Goal: Task Accomplishment & Management: Complete application form

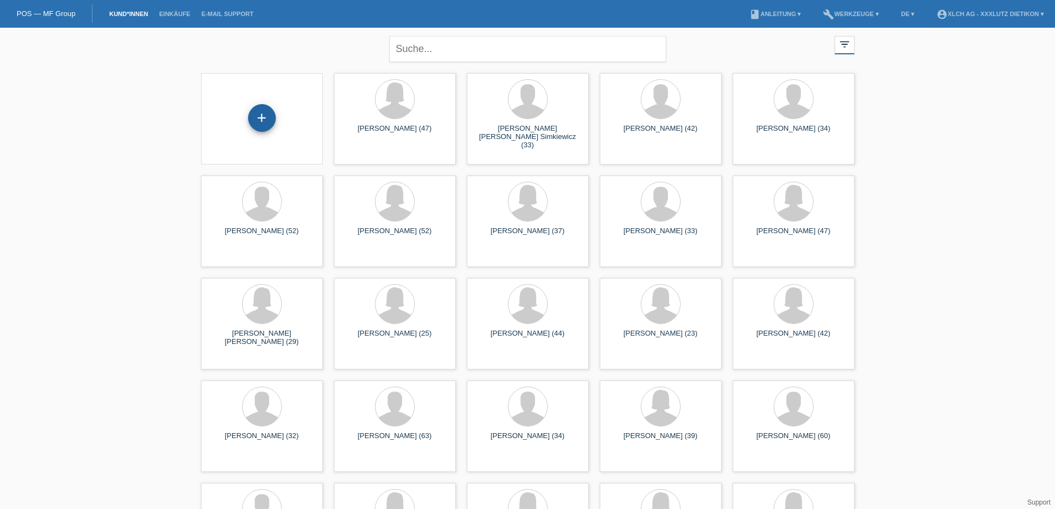
click at [260, 118] on div "+" at bounding box center [262, 118] width 28 height 28
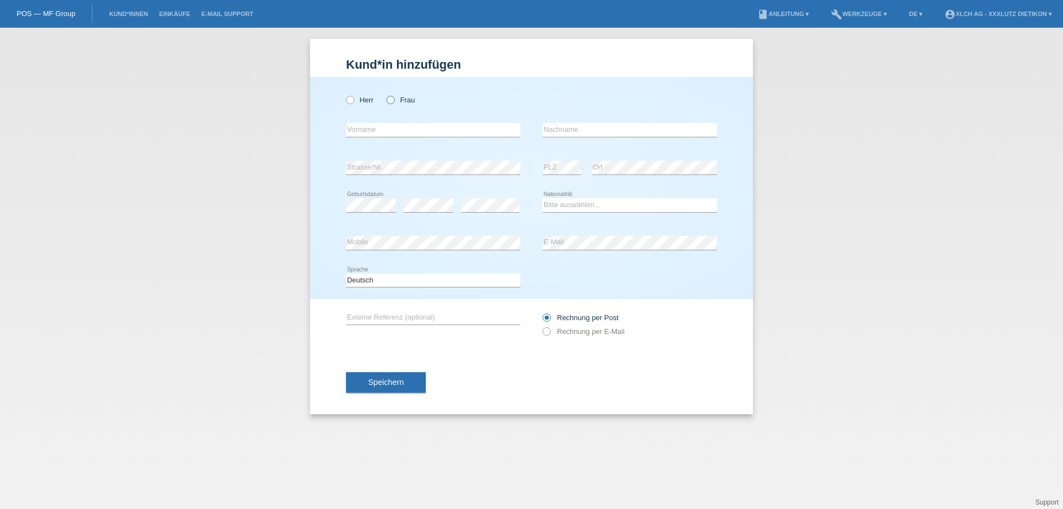
click at [385, 94] on icon at bounding box center [385, 94] width 0 height 0
click at [390, 101] on input "Frau" at bounding box center [390, 99] width 7 height 7
radio input "true"
click at [382, 127] on input "text" at bounding box center [433, 130] width 174 height 14
type input "Shpresa"
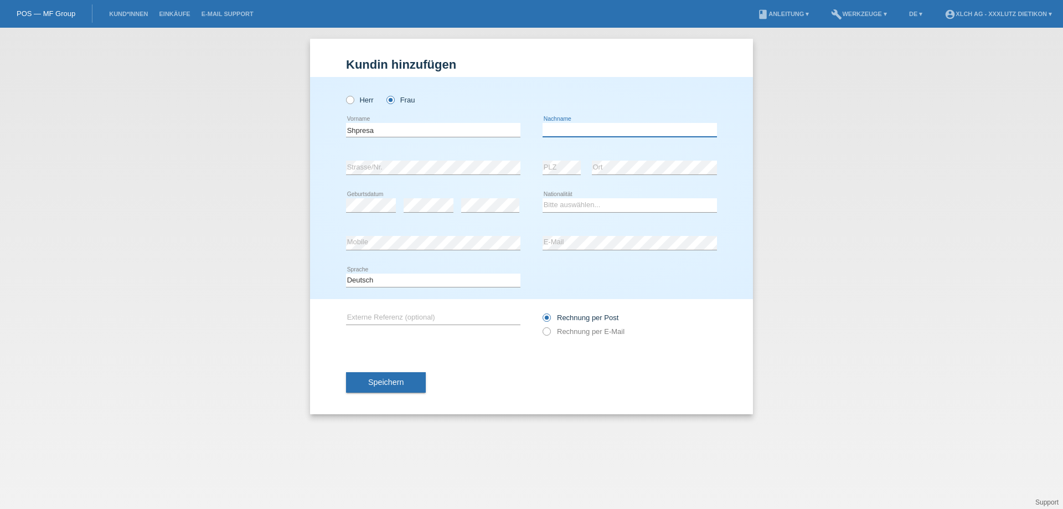
click at [555, 127] on input "text" at bounding box center [630, 130] width 174 height 14
type input "Binali"
click at [553, 204] on select "Bitte auswählen... Schweiz Deutschland Liechtenstein Österreich ------------ Af…" at bounding box center [630, 204] width 174 height 13
select select "IT"
click at [543, 198] on select "Bitte auswählen... Schweiz Deutschland Liechtenstein Österreich ------------ Af…" at bounding box center [630, 204] width 174 height 13
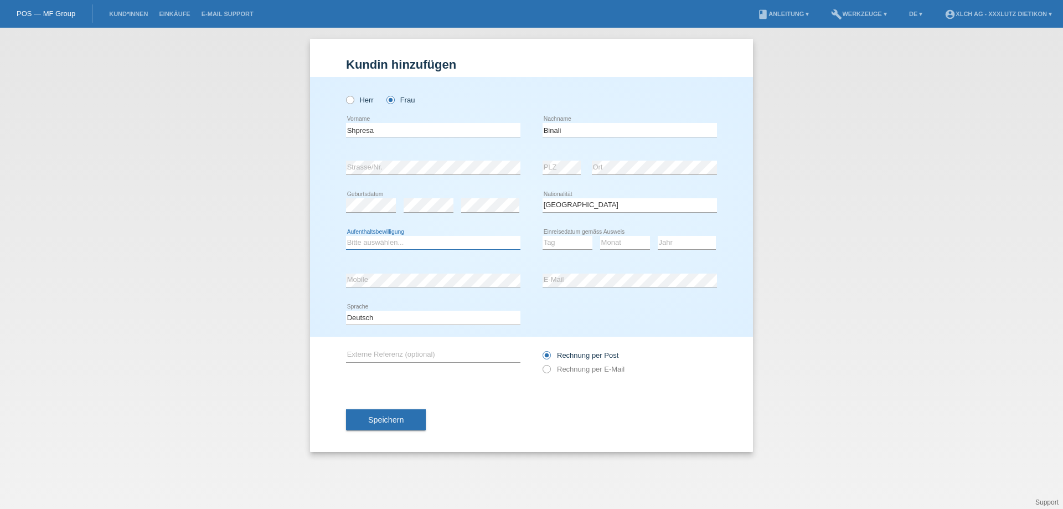
click at [384, 244] on select "Bitte auswählen... C B B - Flüchtlingsstatus Andere" at bounding box center [433, 242] width 174 height 13
select select "C"
click at [346, 236] on select "Bitte auswählen... C B B - Flüchtlingsstatus Andere" at bounding box center [433, 242] width 174 height 13
click at [560, 245] on select "Tag 01 02 03 04 05 06 07 08 09 10 11" at bounding box center [568, 242] width 50 height 13
select select "29"
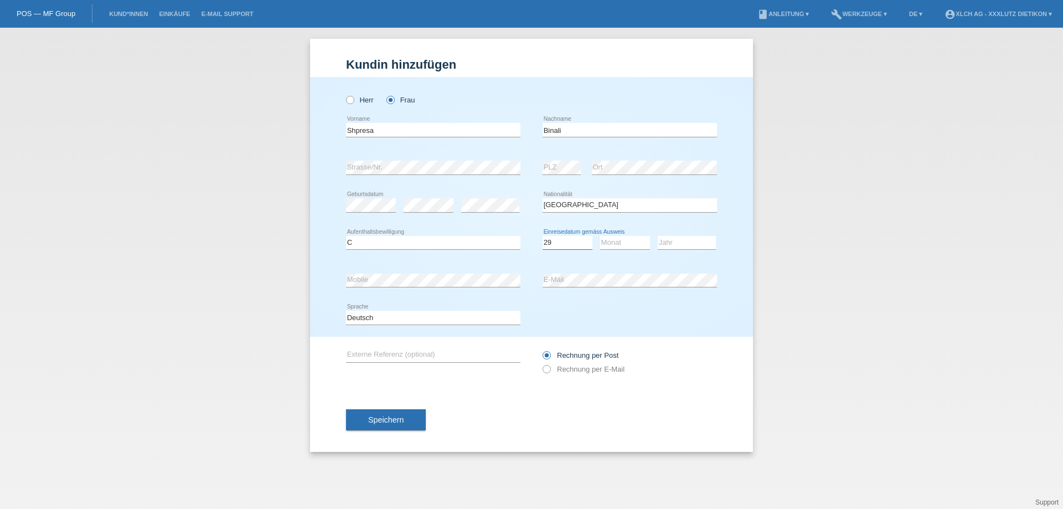
click at [543, 236] on select "Tag 01 02 03 04 05 06 07 08 09 10 11" at bounding box center [568, 242] width 50 height 13
click at [615, 241] on select "Monat 01 02 03 04 05 06 07 08 09 10 11" at bounding box center [625, 242] width 50 height 13
select select "06"
click at [600, 236] on select "Monat 01 02 03 04 05 06 07 08 09 10 11" at bounding box center [625, 242] width 50 height 13
click at [677, 245] on select "Jahr 2025 2024 2023 2022 2021 2020 2019 2018 2017 2016 2015 2014 2013 2012 2011…" at bounding box center [687, 242] width 58 height 13
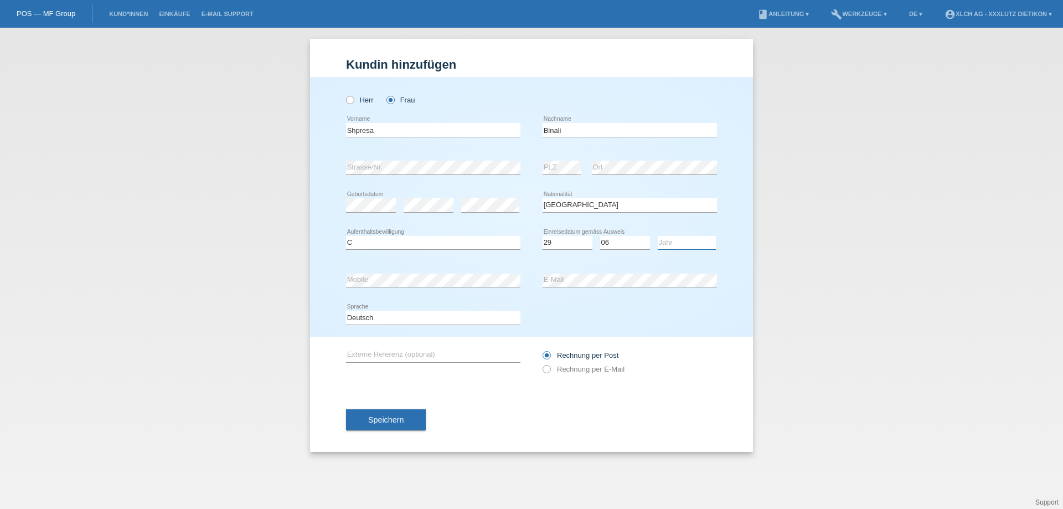
select select "2014"
click at [658, 236] on select "Jahr 2025 2024 2023 2022 2021 2020 2019 2018 2017 2016 2015 2014 2013 2012 2011…" at bounding box center [687, 242] width 58 height 13
click at [541, 363] on icon at bounding box center [541, 363] width 0 height 0
click at [548, 367] on input "Rechnung per E-Mail" at bounding box center [546, 372] width 7 height 14
radio input "true"
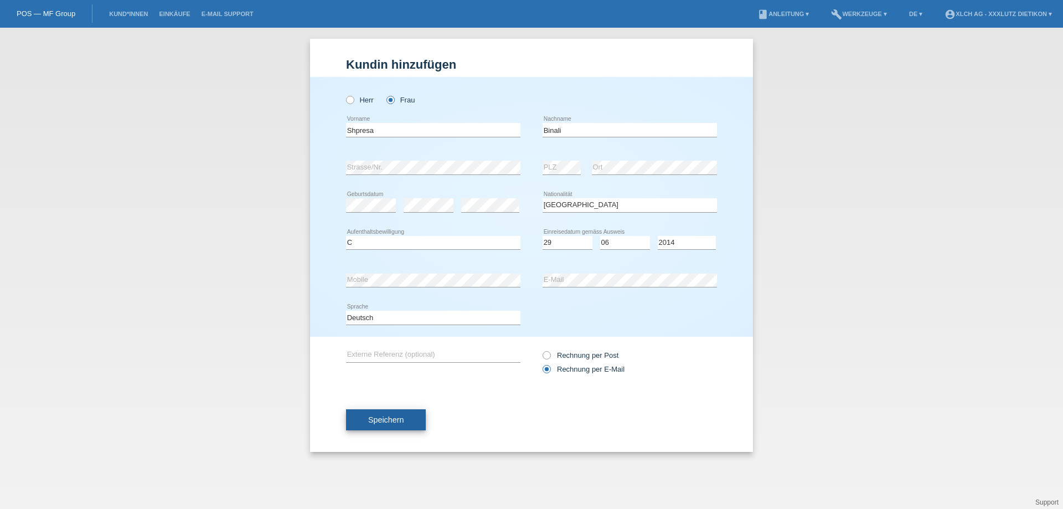
click at [398, 416] on span "Speichern" at bounding box center [385, 419] width 35 height 9
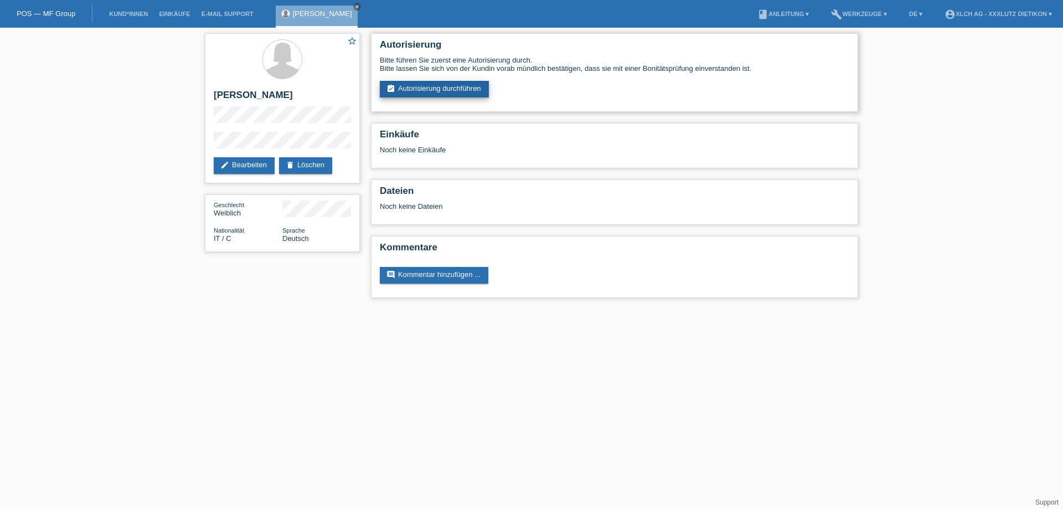
click at [433, 87] on link "assignment_turned_in Autorisierung durchführen" at bounding box center [434, 89] width 109 height 17
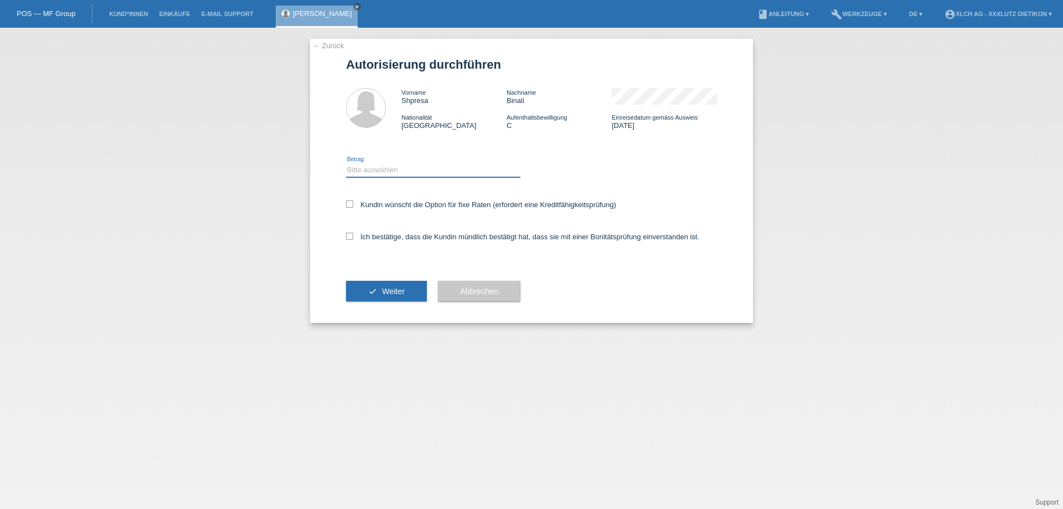
click at [366, 171] on select "Bitte auswählen CHF 1.00 - CHF 499.00 CHF 500.00 - CHF 1'999.00 CHF 2'000.00 - …" at bounding box center [433, 169] width 174 height 13
select select "3"
click at [346, 163] on select "Bitte auswählen CHF 1.00 - CHF 499.00 CHF 500.00 - CHF 1'999.00 CHF 2'000.00 - …" at bounding box center [433, 169] width 174 height 13
click at [349, 234] on icon at bounding box center [349, 236] width 7 height 7
click at [349, 234] on input "Ich bestätige, dass die Kundin mündlich bestätigt hat, dass sie mit einer Bonit…" at bounding box center [349, 236] width 7 height 7
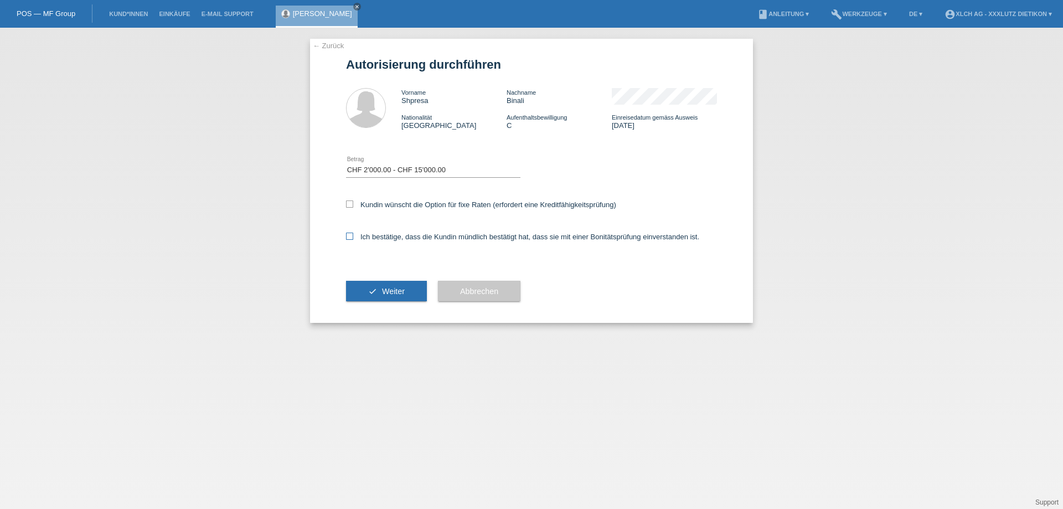
checkbox input "true"
click at [380, 291] on button "check Weiter" at bounding box center [386, 291] width 81 height 21
click at [383, 294] on span "Weiter" at bounding box center [393, 291] width 23 height 9
click at [348, 202] on icon at bounding box center [349, 203] width 7 height 7
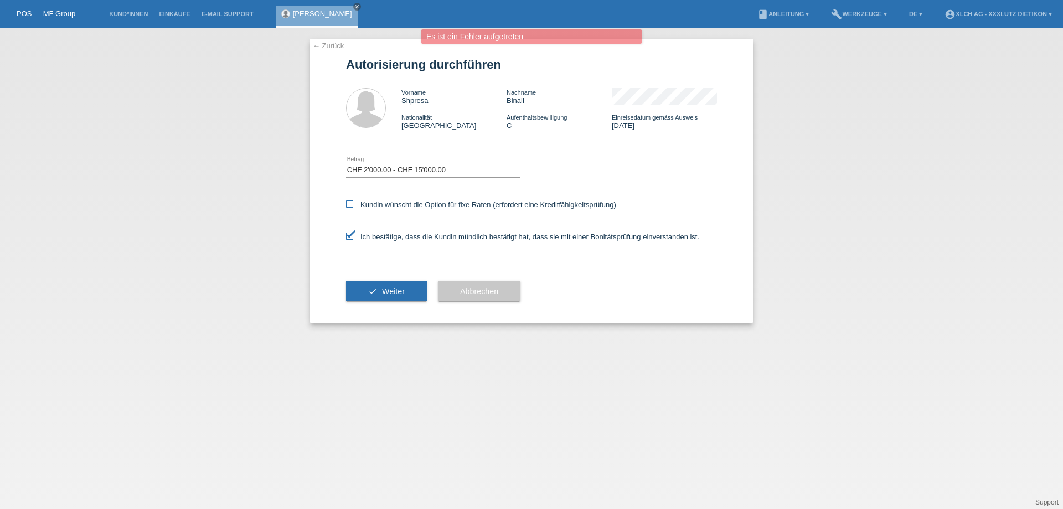
click at [348, 202] on input "Kundin wünscht die Option für fixe Raten (erfordert eine Kreditfähigkeitsprüfun…" at bounding box center [349, 203] width 7 height 7
checkbox input "true"
click at [346, 235] on icon at bounding box center [349, 236] width 7 height 7
click at [346, 235] on input "Ich bestätige, dass die Kundin mündlich bestätigt hat, dass sie mit einer Bonit…" at bounding box center [349, 236] width 7 height 7
click at [375, 291] on button "check Weiter" at bounding box center [386, 291] width 81 height 21
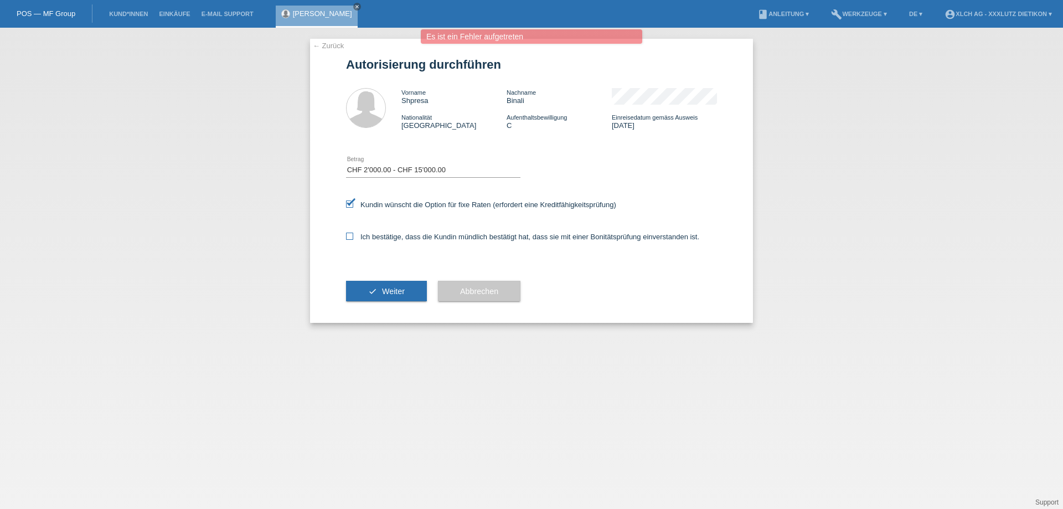
click at [349, 238] on icon at bounding box center [349, 236] width 7 height 7
click at [349, 238] on input "Ich bestätige, dass die Kundin mündlich bestätigt hat, dass sie mit einer Bonit…" at bounding box center [349, 236] width 7 height 7
checkbox input "true"
click at [374, 286] on button "check Weiter" at bounding box center [386, 291] width 81 height 21
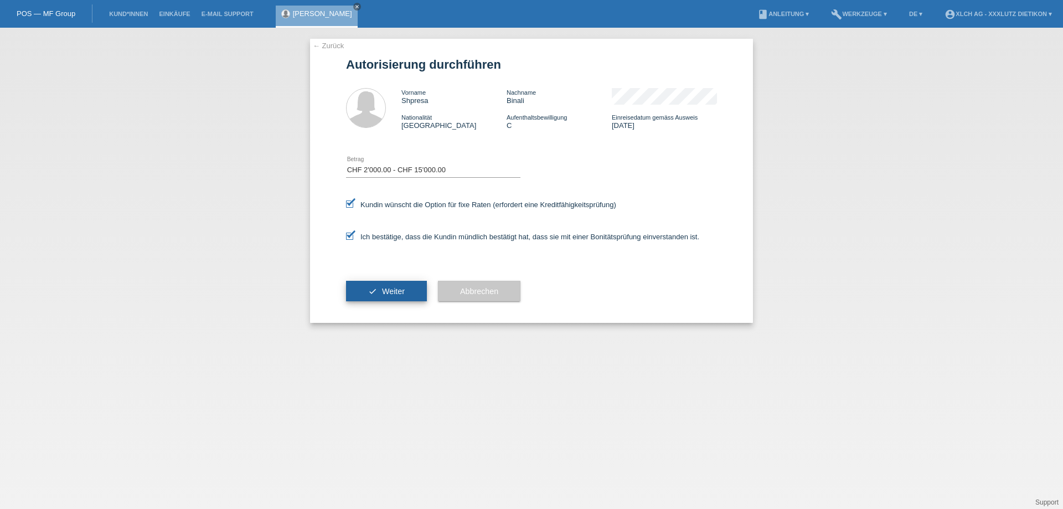
click at [400, 291] on span "Weiter" at bounding box center [393, 291] width 23 height 9
click at [350, 206] on icon at bounding box center [349, 203] width 7 height 7
click at [350, 206] on input "Kundin wünscht die Option für fixe Raten (erfordert eine Kreditfähigkeitsprüfun…" at bounding box center [349, 203] width 7 height 7
checkbox input "false"
click at [383, 287] on span "Weiter" at bounding box center [393, 291] width 23 height 9
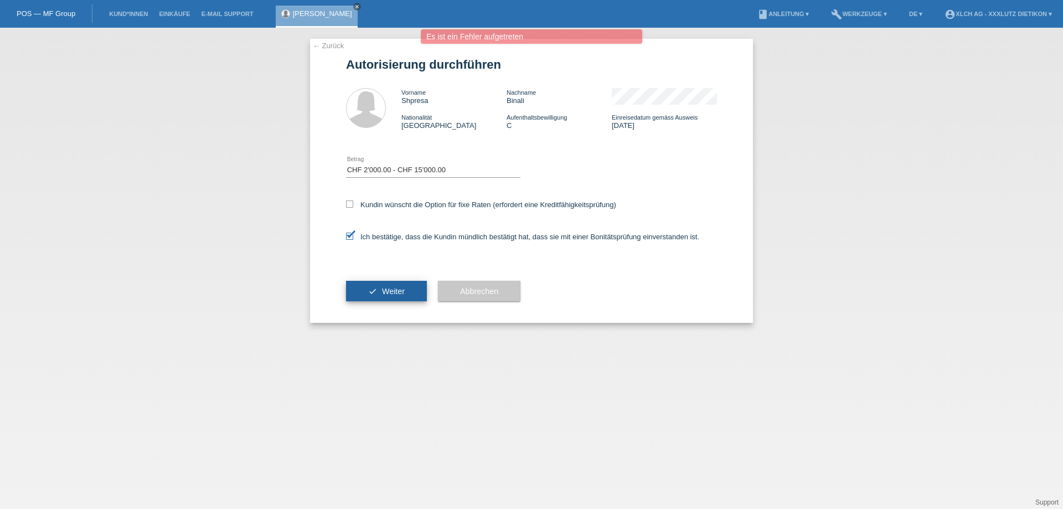
click at [391, 289] on span "Weiter" at bounding box center [393, 291] width 23 height 9
click at [387, 291] on span "Weiter" at bounding box center [393, 291] width 23 height 9
click at [354, 6] on icon "close" at bounding box center [357, 7] width 6 height 6
click at [331, 45] on div "Es ist ein Fehler aufgetreten Es ist ein Fehler aufgetreten Es ist ein Fehler a…" at bounding box center [532, 37] width 638 height 17
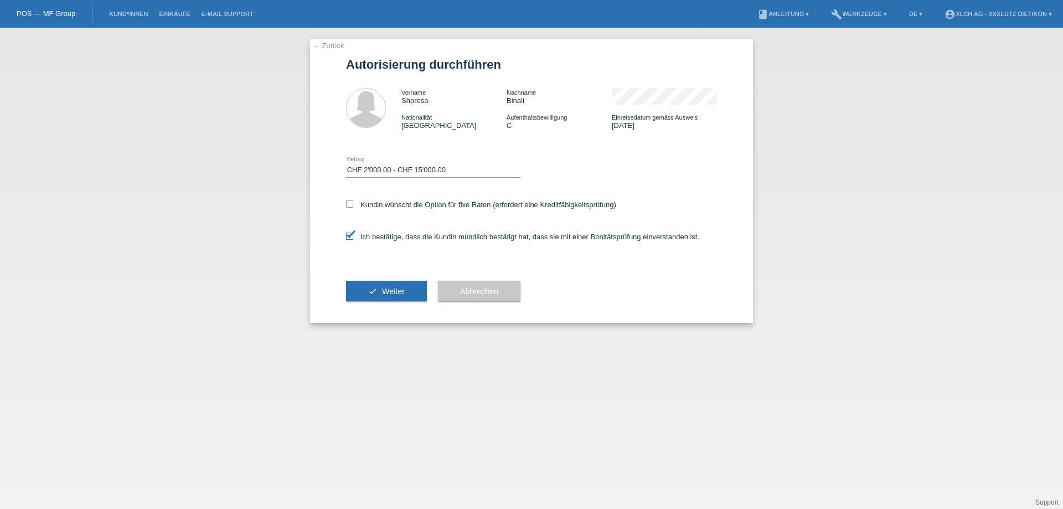
click at [331, 45] on link "← Zurück" at bounding box center [328, 46] width 31 height 8
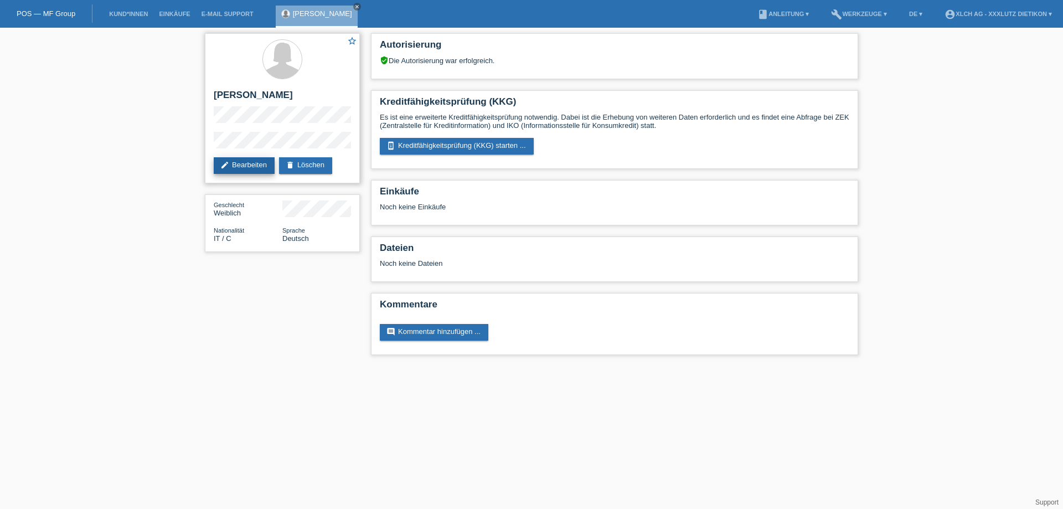
click at [246, 166] on link "edit Bearbeiten" at bounding box center [244, 165] width 61 height 17
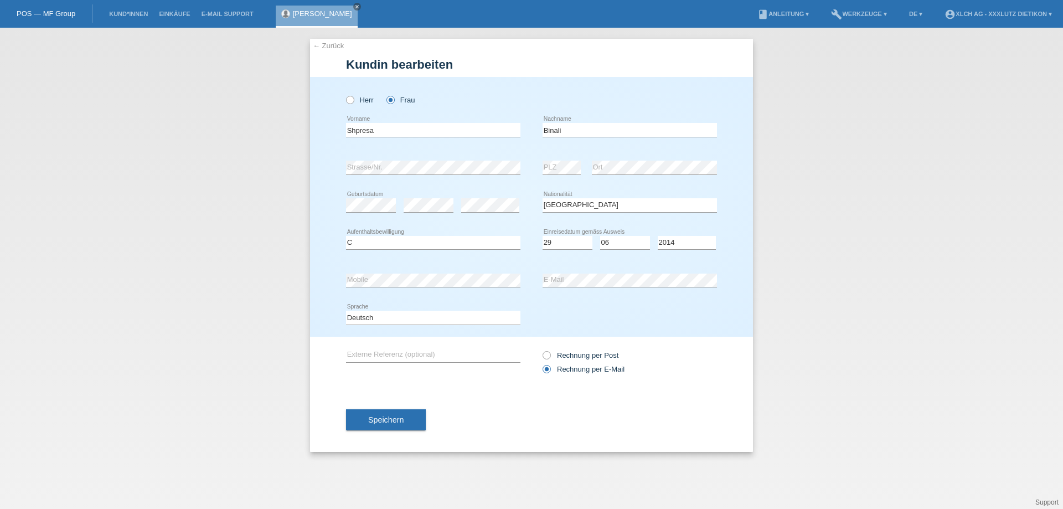
select select "IT"
select select "C"
select select "29"
select select "06"
select select "2014"
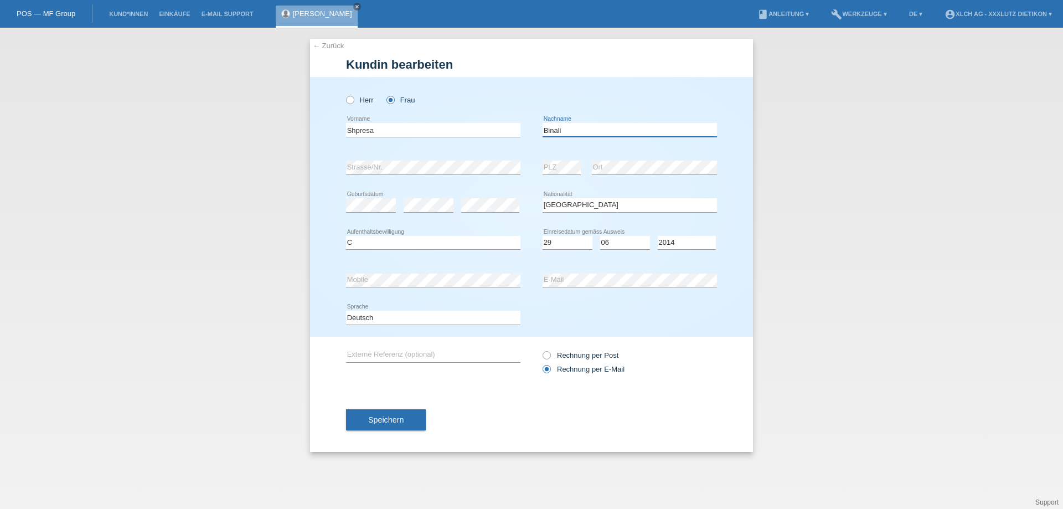
click at [579, 131] on input "Binali" at bounding box center [630, 130] width 174 height 14
type input "Bilali"
click at [376, 421] on span "Speichern" at bounding box center [385, 419] width 35 height 9
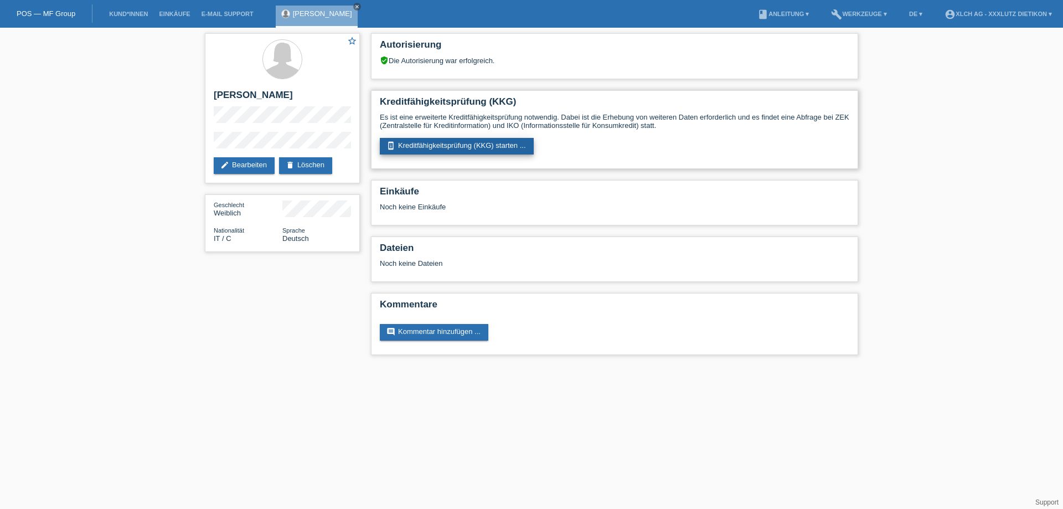
click at [444, 145] on link "perm_device_information Kreditfähigkeitsprüfung (KKG) starten ..." at bounding box center [457, 146] width 154 height 17
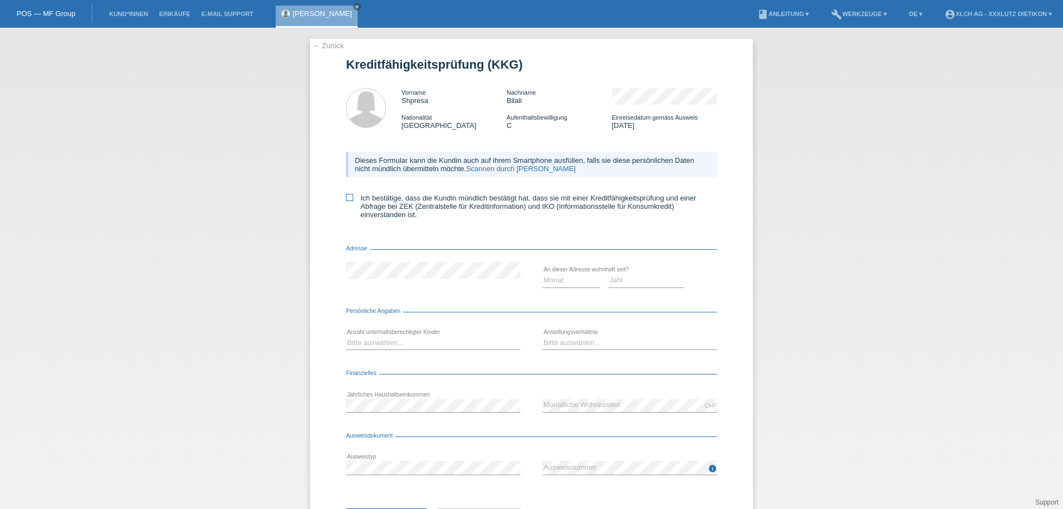
click at [348, 196] on icon at bounding box center [349, 197] width 7 height 7
click at [348, 196] on input "Ich bestätige, dass die Kundin mündlich bestätigt hat, dass sie mit einer Kredi…" at bounding box center [349, 197] width 7 height 7
checkbox input "true"
click at [564, 282] on select "Monat 01 02 03 04 05 06 07 08 09 10" at bounding box center [572, 280] width 58 height 13
click at [621, 279] on select "Jahr 2025 2024 2023 2022 2021 2020 2019 2018 2017 2016 2015 2014 2013 2012 2011…" at bounding box center [647, 280] width 76 height 13
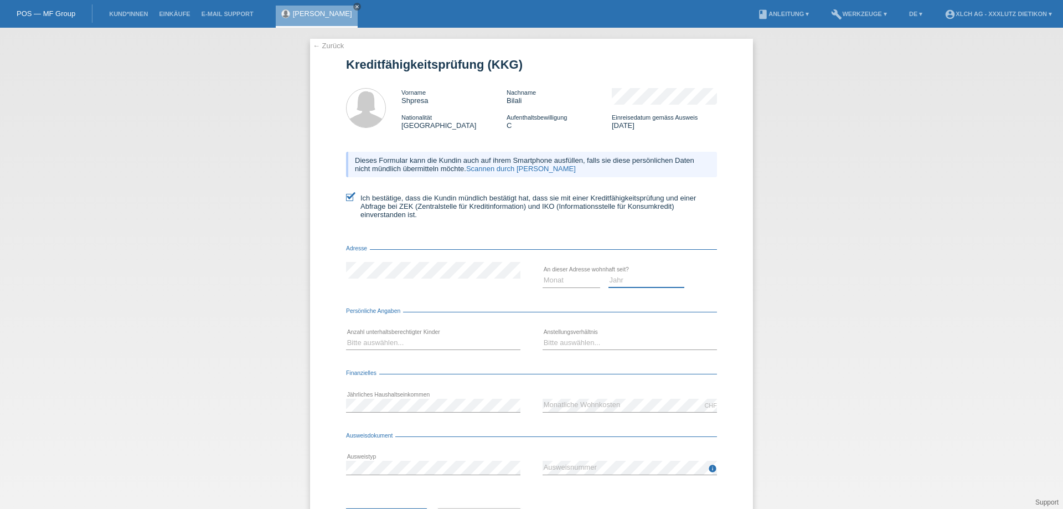
select select "2013"
click at [609, 274] on select "Jahr 2025 2024 2023 2022 2021 2020 2019 2018 2017 2016 2015 2014 2013 2012 2011…" at bounding box center [647, 280] width 76 height 13
click at [566, 280] on select "Monat 01 02 03 04 05 06 07 08 09 10" at bounding box center [572, 280] width 58 height 13
select select "01"
click at [543, 274] on select "Monat 01 02 03 04 05 06 07 08 09 10" at bounding box center [572, 280] width 58 height 13
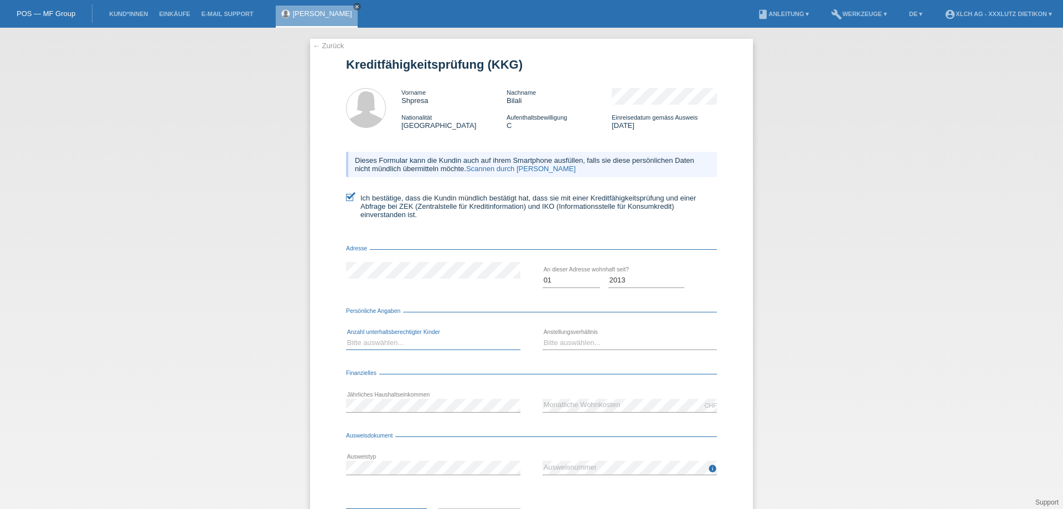
click at [423, 341] on select "Bitte auswählen... 0 1 2 3 4 5 6 7 8 9" at bounding box center [433, 342] width 174 height 13
select select "0"
click at [346, 336] on select "Bitte auswählen... 0 1 2 3 4 5 6 7 8 9" at bounding box center [433, 342] width 174 height 13
click at [552, 337] on select "Bitte auswählen... Unbefristet Befristet Lehrling/Student Pensioniert Nicht arb…" at bounding box center [630, 342] width 174 height 13
select select "UNLIMITED"
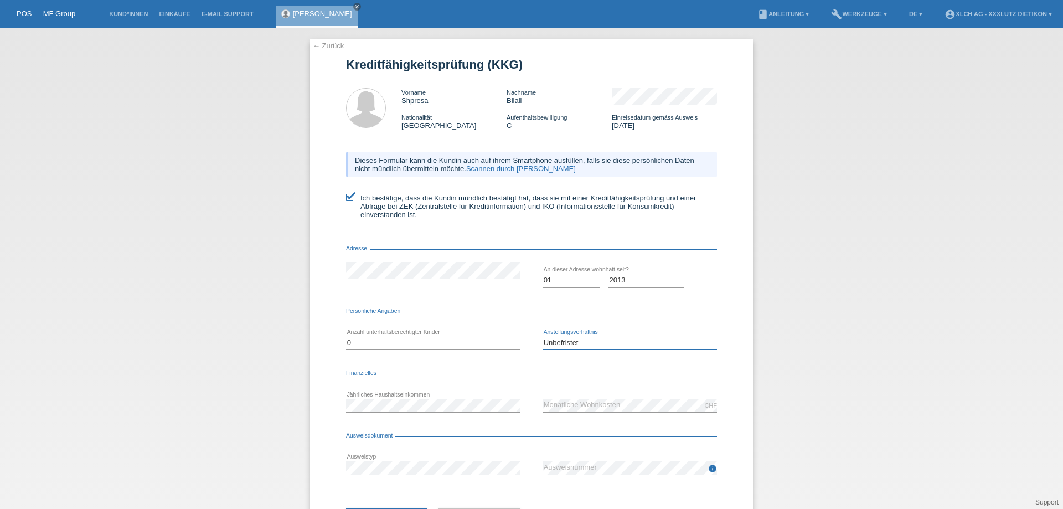
click at [543, 336] on select "Bitte auswählen... Unbefristet Befristet Lehrling/Student Pensioniert Nicht arb…" at bounding box center [630, 342] width 174 height 13
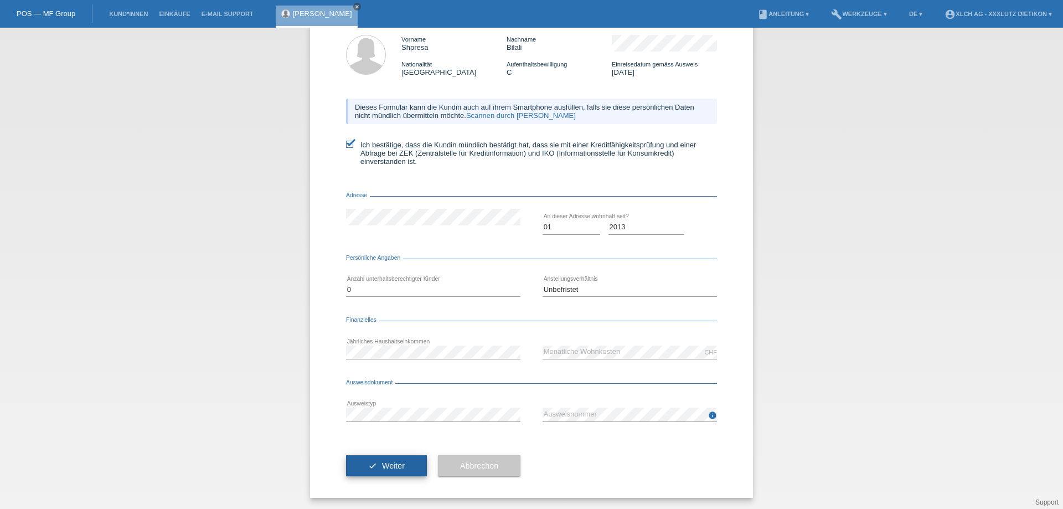
click at [376, 465] on button "check Weiter" at bounding box center [386, 465] width 81 height 21
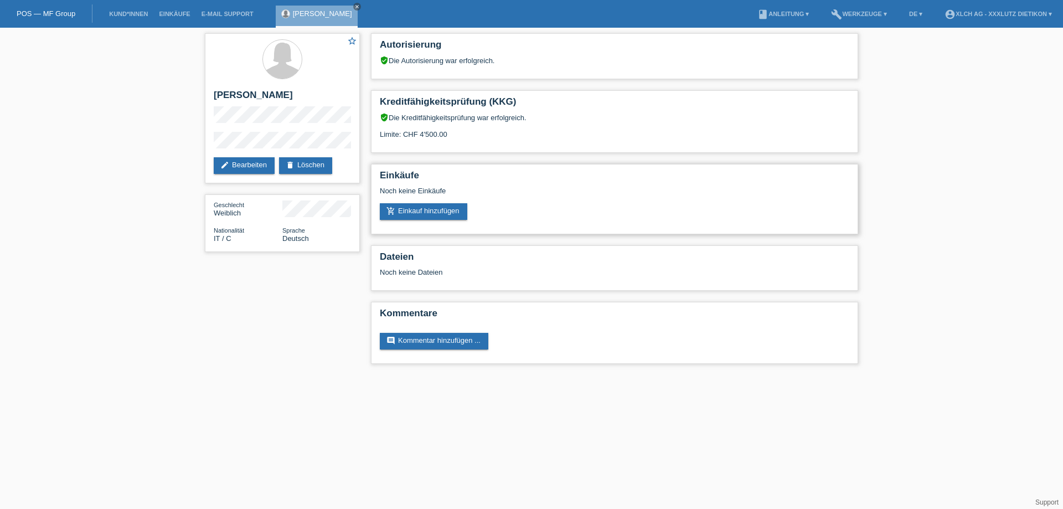
click at [481, 212] on div "add_shopping_cart Einkauf hinzufügen" at bounding box center [615, 211] width 470 height 17
click at [439, 209] on link "add_shopping_cart Einkauf hinzufügen" at bounding box center [424, 211] width 88 height 17
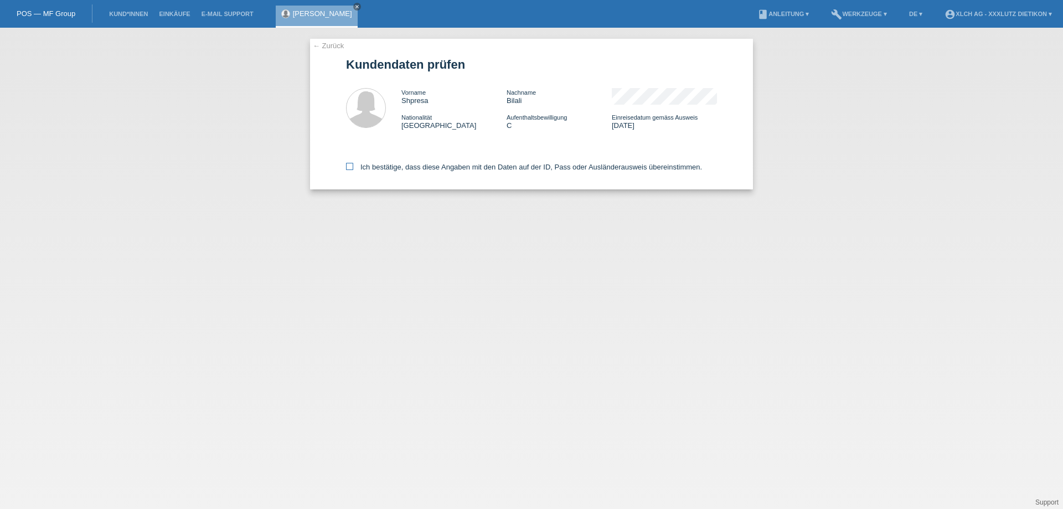
click at [351, 167] on icon at bounding box center [349, 166] width 7 height 7
click at [351, 167] on input "Ich bestätige, dass diese Angaben mit den Daten auf der ID, Pass oder Ausländer…" at bounding box center [349, 166] width 7 height 7
checkbox input "true"
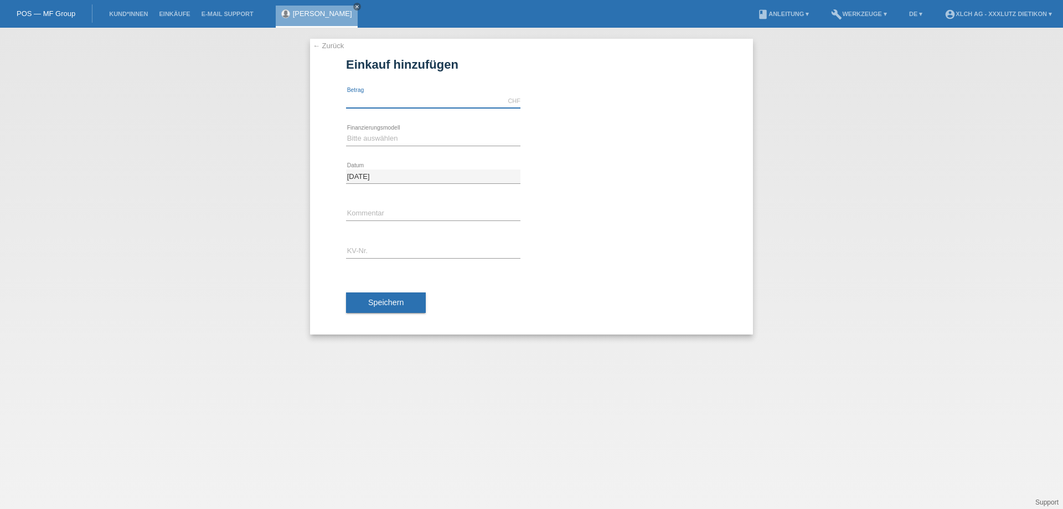
click at [415, 99] on input "text" at bounding box center [433, 101] width 174 height 14
type input "1299.00"
click at [417, 138] on select "Bitte auswählen Kauf auf Rechnung mit Teilzahlungsoption Fixe Raten - Zinsübern…" at bounding box center [433, 138] width 174 height 13
select select "109"
click at [346, 132] on select "Bitte auswählen Kauf auf Rechnung mit Teilzahlungsoption Fixe Raten - Zinsübern…" at bounding box center [433, 138] width 174 height 13
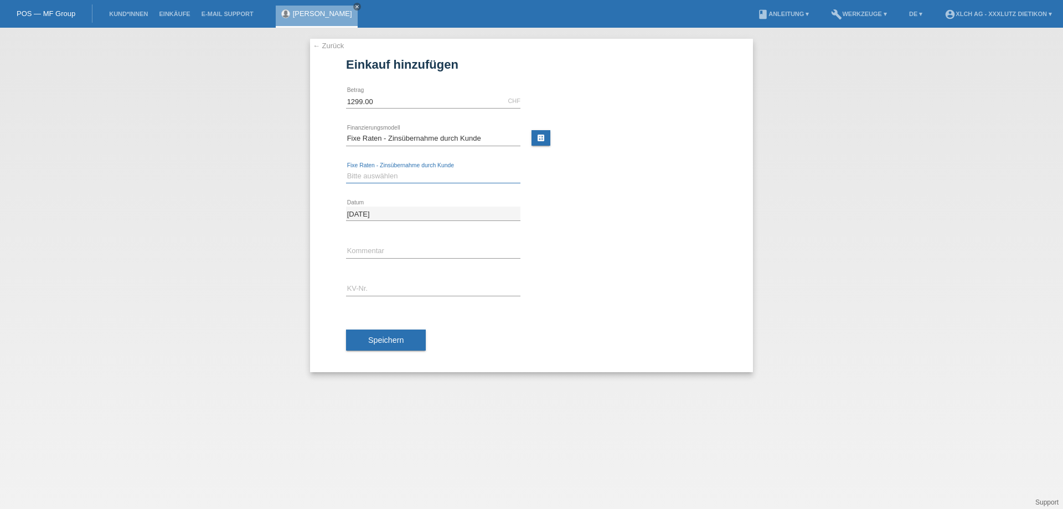
click at [409, 176] on select "Bitte auswählen 6 Raten 12 Raten 24 Raten 36 Raten" at bounding box center [433, 175] width 174 height 13
drag, startPoint x: 409, startPoint y: 175, endPoint x: 414, endPoint y: 171, distance: 5.9
click at [410, 174] on select "Bitte auswählen 6 Raten 12 Raten 24 Raten 36 Raten" at bounding box center [433, 175] width 174 height 13
click at [536, 133] on link "calculate" at bounding box center [541, 138] width 19 height 16
type input "1299.00"
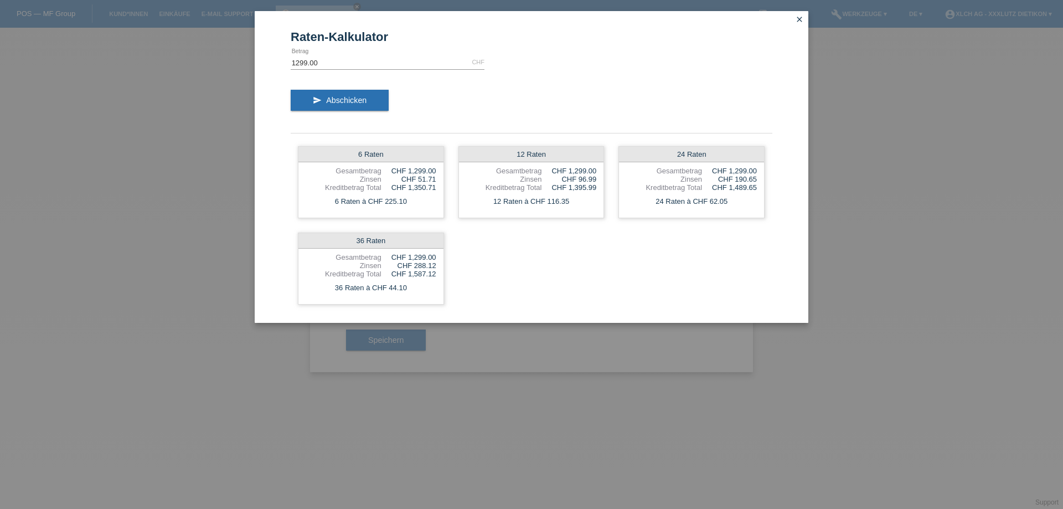
click at [798, 18] on icon "close" at bounding box center [799, 19] width 9 height 9
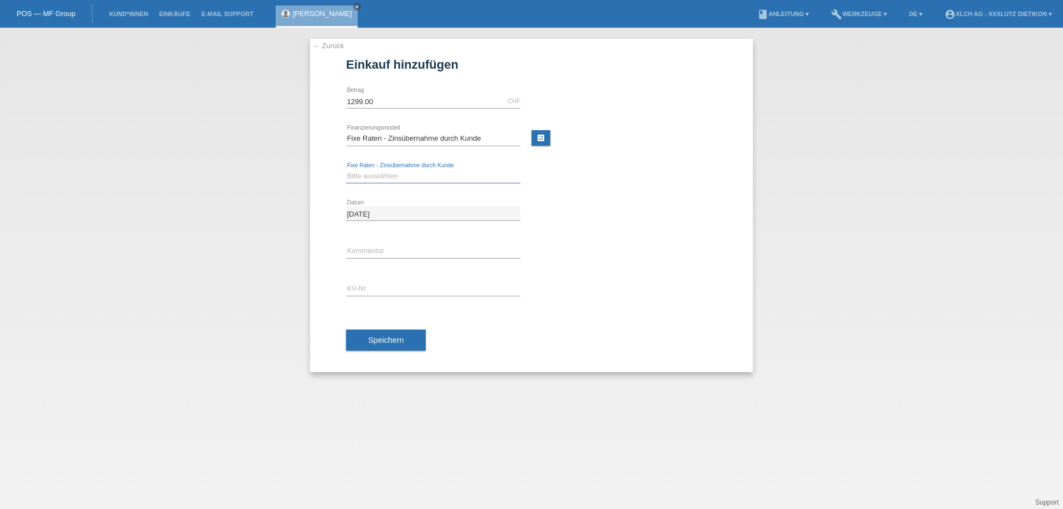
click at [390, 171] on select "Bitte auswählen 6 Raten 12 Raten 24 Raten 36 Raten" at bounding box center [433, 175] width 174 height 13
select select "314"
click at [346, 169] on select "Bitte auswählen 6 Raten 12 Raten 24 Raten 36 Raten" at bounding box center [433, 175] width 174 height 13
click at [395, 245] on input "text" at bounding box center [433, 251] width 174 height 14
drag, startPoint x: 403, startPoint y: 251, endPoint x: 294, endPoint y: 243, distance: 109.4
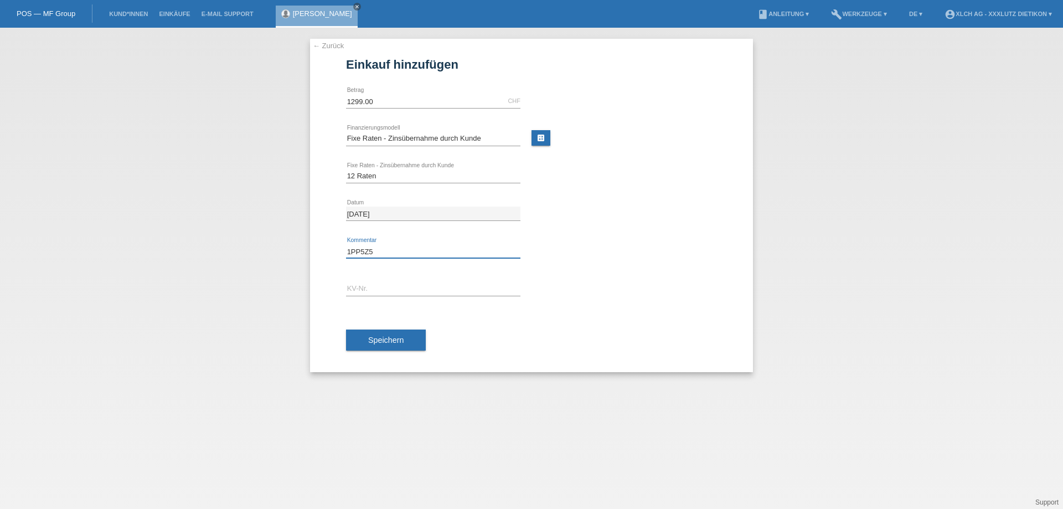
click at [294, 243] on div "← Zurück Einkauf hinzufügen 1299.00 CHF error Betrag error error" at bounding box center [531, 268] width 1063 height 481
type input "2KK3"
click at [380, 284] on input "text" at bounding box center [433, 289] width 174 height 14
type input "1PP5Z5"
click at [389, 337] on span "Speichern" at bounding box center [385, 340] width 35 height 9
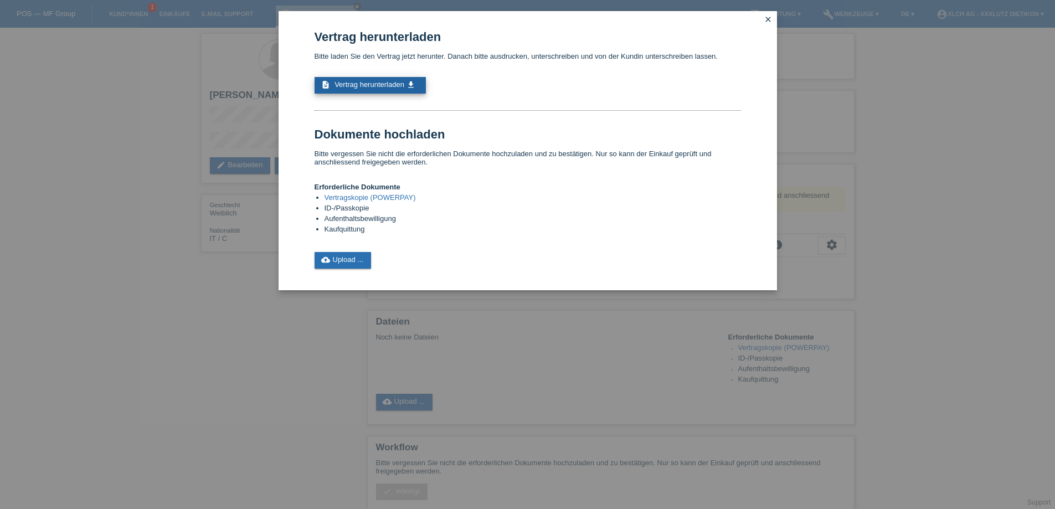
click at [384, 85] on span "Vertrag herunterladen" at bounding box center [370, 84] width 70 height 8
click at [353, 259] on link "cloud_upload Upload ..." at bounding box center [343, 260] width 57 height 17
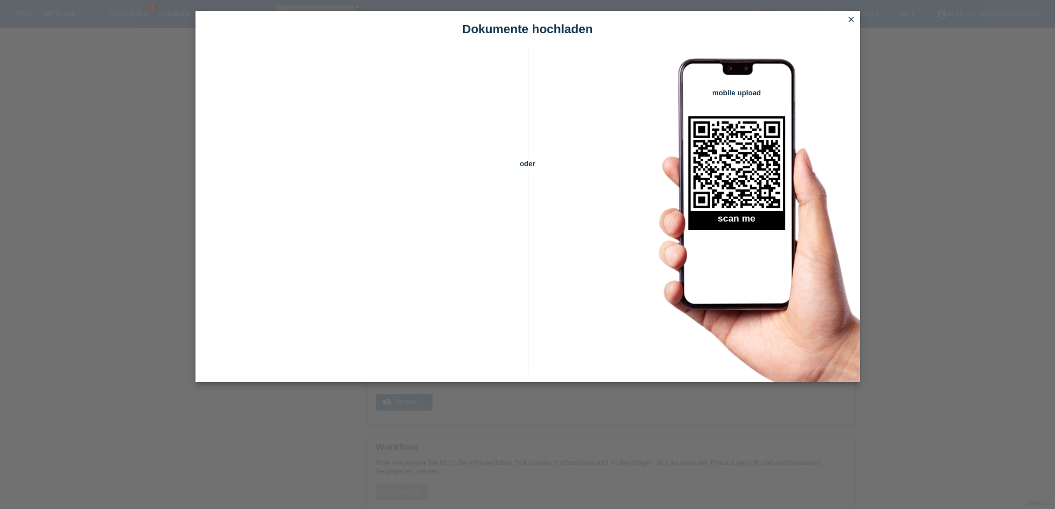
click at [851, 19] on icon "close" at bounding box center [851, 19] width 9 height 9
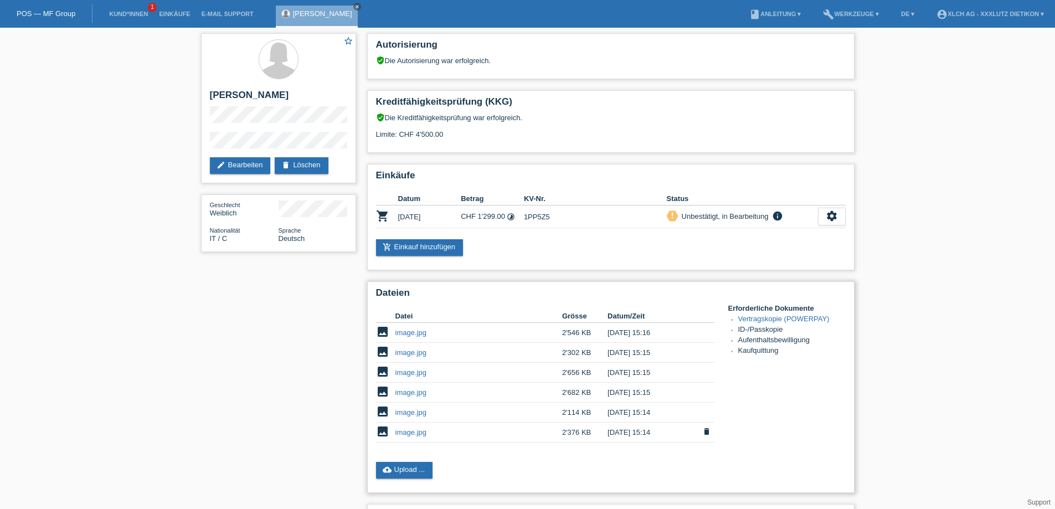
click at [411, 429] on link "image.jpg" at bounding box center [410, 432] width 31 height 8
click at [403, 411] on link "image.jpg" at bounding box center [410, 412] width 31 height 8
click at [405, 392] on link "image.jpg" at bounding box center [410, 392] width 31 height 8
click at [420, 371] on link "image.jpg" at bounding box center [410, 372] width 31 height 8
click at [410, 352] on link "image.jpg" at bounding box center [410, 352] width 31 height 8
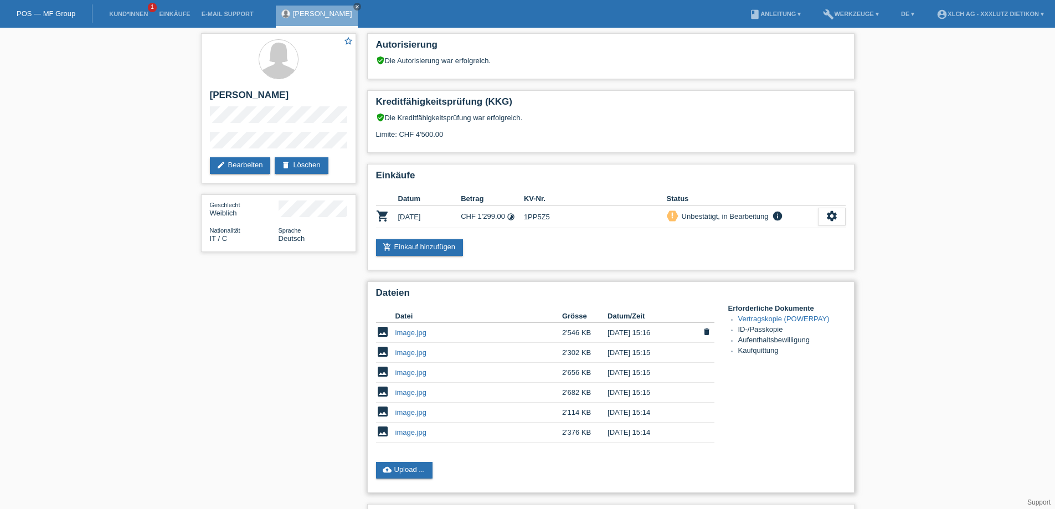
click at [403, 332] on link "image.jpg" at bounding box center [410, 332] width 31 height 8
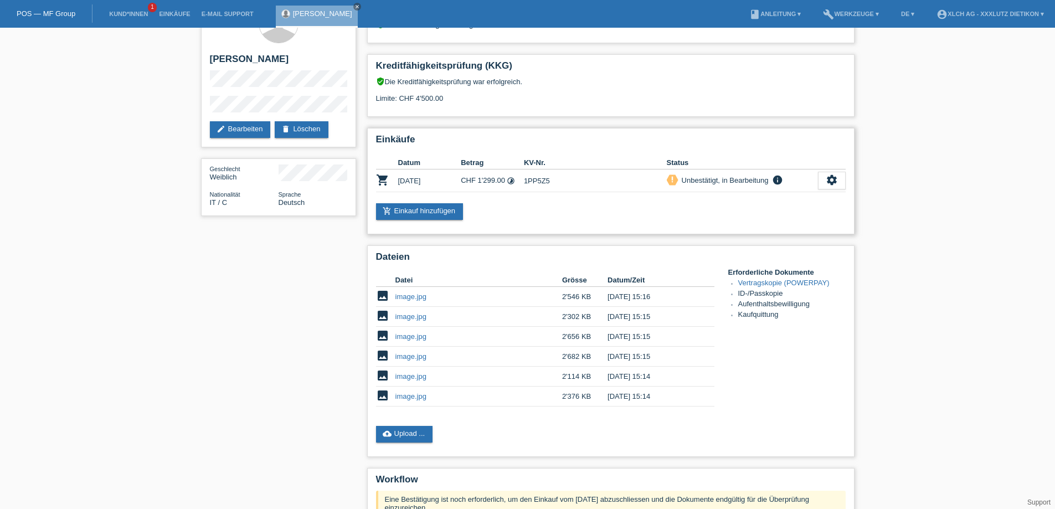
scroll to position [111, 0]
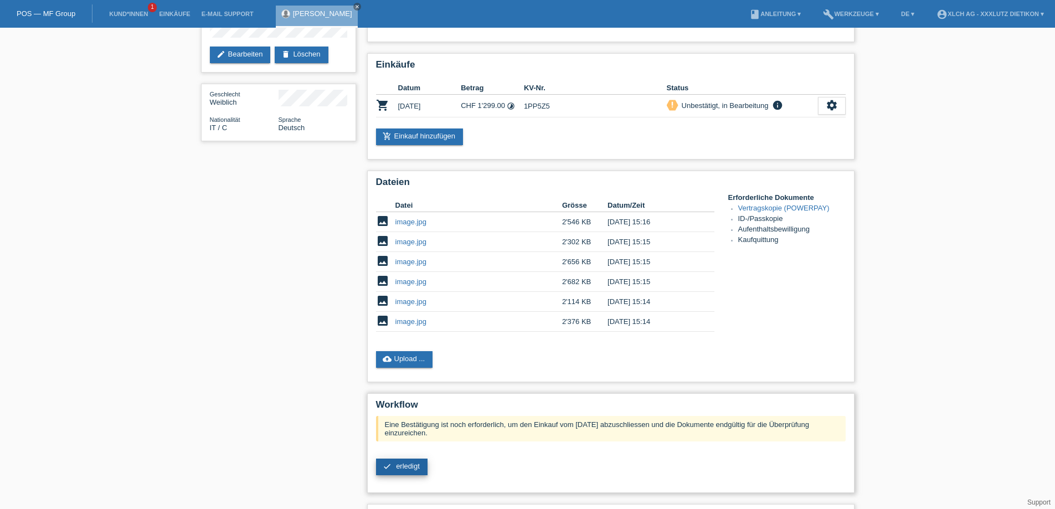
click at [410, 466] on span "erledigt" at bounding box center [408, 466] width 24 height 8
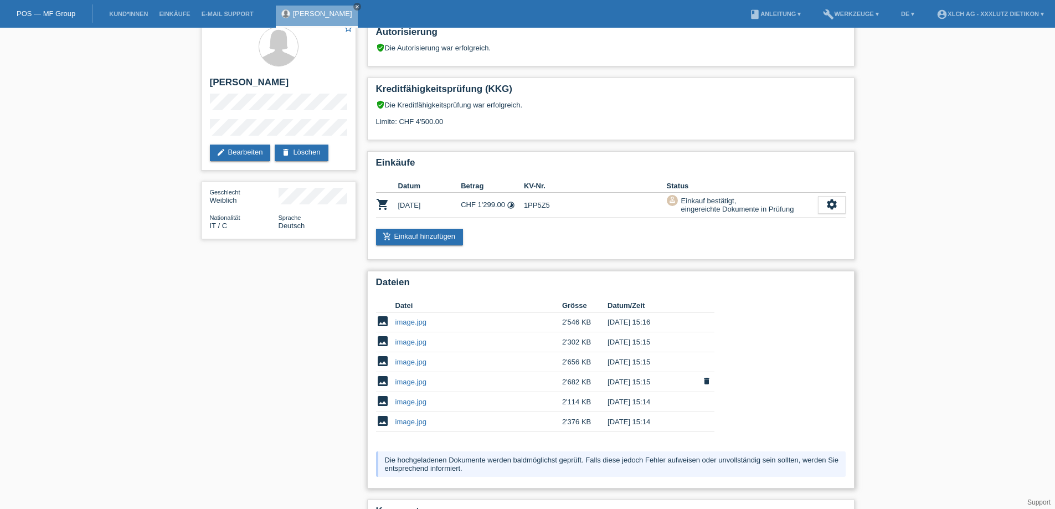
scroll to position [76, 0]
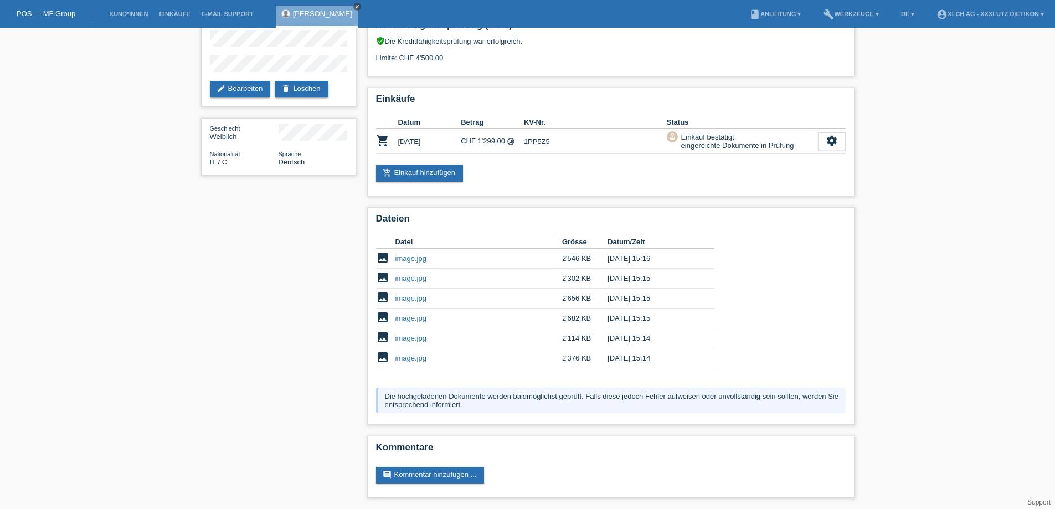
click at [354, 5] on icon "close" at bounding box center [357, 7] width 6 height 6
click at [142, 14] on link "Kund*innen" at bounding box center [129, 14] width 50 height 7
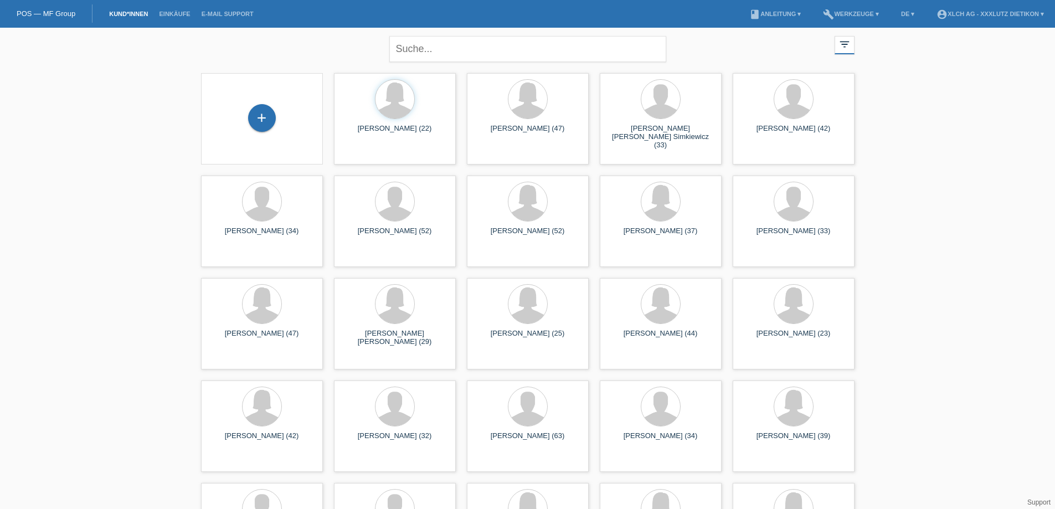
click at [125, 13] on link "Kund*innen" at bounding box center [129, 14] width 50 height 7
click at [265, 116] on div "+" at bounding box center [262, 118] width 28 height 28
